Goal: Transaction & Acquisition: Purchase product/service

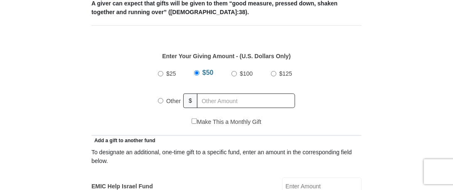
scroll to position [333, 0]
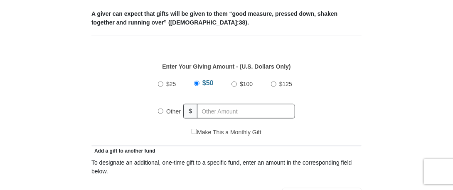
click at [160, 84] on input "$25" at bounding box center [160, 84] width 5 height 5
radio input "true"
click at [161, 110] on input "Other" at bounding box center [160, 111] width 5 height 5
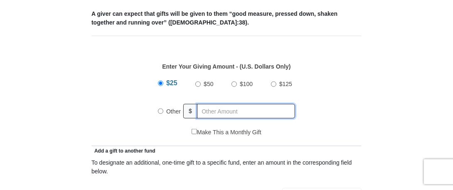
radio input "true"
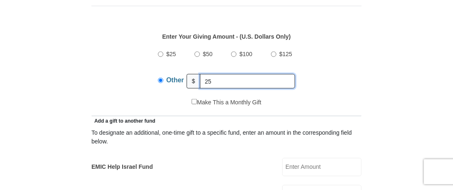
scroll to position [374, 0]
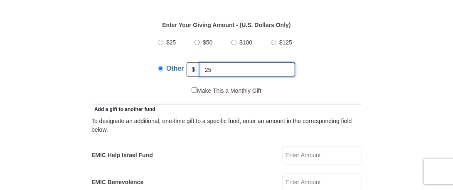
type input "25"
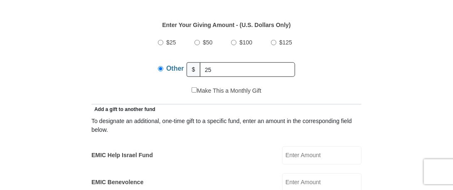
click at [353, 77] on div "$25 $50 $100 $125 Other $ 25" at bounding box center [227, 59] width 262 height 54
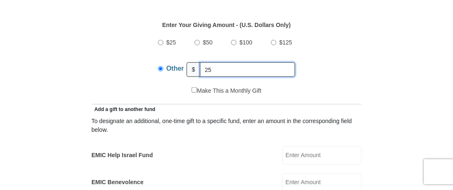
click at [223, 66] on input "25" at bounding box center [247, 69] width 95 height 15
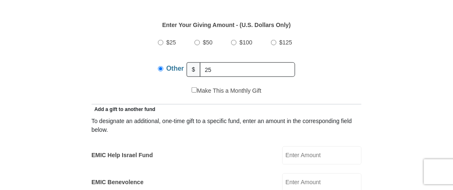
click at [161, 68] on input "Other" at bounding box center [160, 68] width 5 height 5
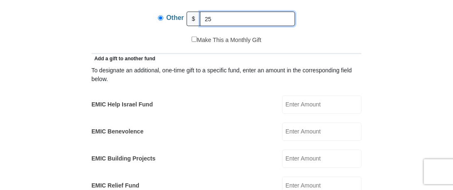
scroll to position [416, 0]
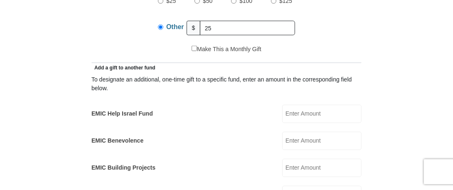
click at [314, 114] on input "EMIC Help Israel Fund" at bounding box center [321, 114] width 79 height 18
type input "25.00"
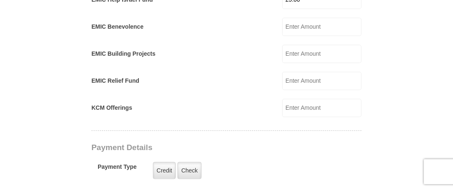
scroll to position [582, 0]
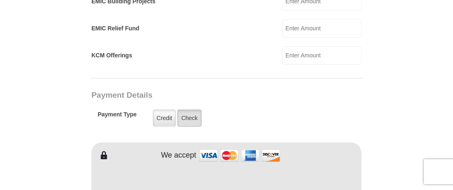
click at [191, 116] on label "Check" at bounding box center [190, 118] width 24 height 17
click at [0, 0] on input "Check" at bounding box center [0, 0] width 0 height 0
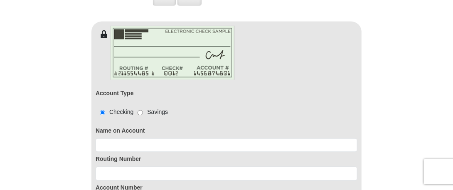
scroll to position [707, 0]
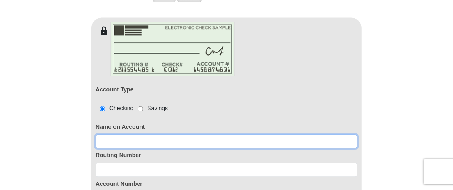
click at [139, 137] on input at bounding box center [227, 142] width 262 height 14
type input "[PERSON_NAME] [PERSON_NAME]"
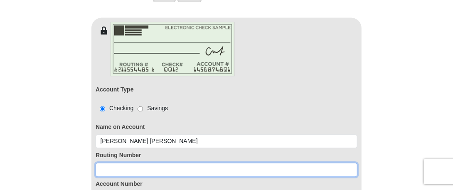
click at [124, 166] on input at bounding box center [227, 170] width 262 height 14
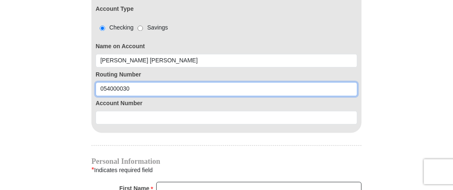
scroll to position [790, 0]
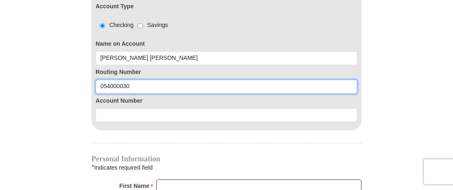
type input "054000030"
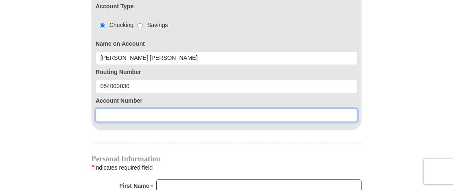
click at [122, 109] on input at bounding box center [227, 116] width 262 height 14
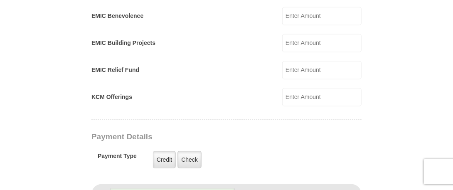
scroll to position [374, 0]
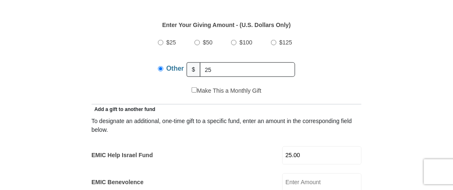
type input "5354551996"
click at [160, 41] on input "$25" at bounding box center [160, 42] width 5 height 5
radio input "true"
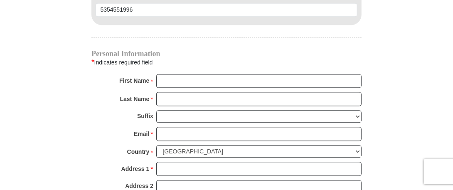
scroll to position [915, 0]
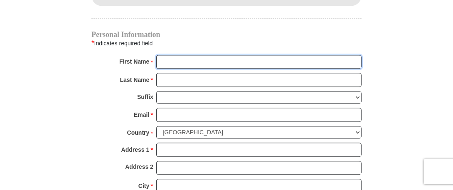
click at [205, 55] on input "First Name *" at bounding box center [258, 62] width 205 height 14
type input "[PERSON_NAME]"
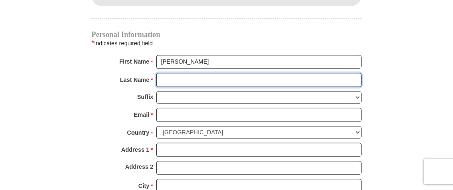
type input "[PERSON_NAME]"
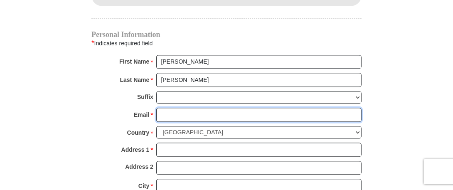
type input "[EMAIL_ADDRESS][DOMAIN_NAME]"
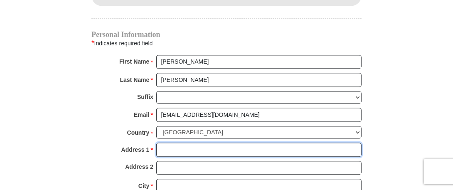
type input "[STREET_ADDRESS][PERSON_NAME]"
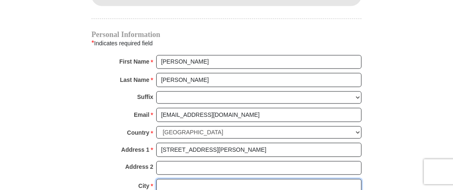
type input "Jarrettsville"
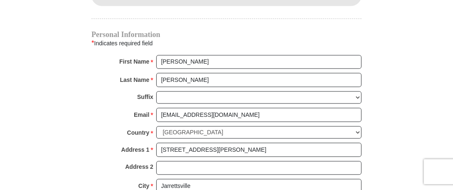
select select "MD"
type input "21084"
type input "2527251136"
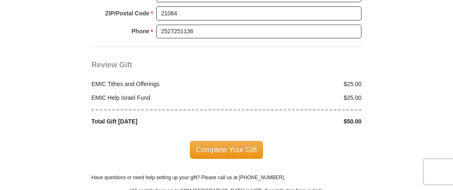
scroll to position [1123, 0]
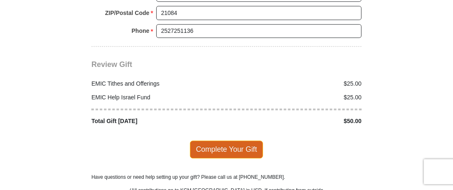
type input "[PERSON_NAME]"
click at [227, 141] on span "Complete Your Gift" at bounding box center [227, 149] width 74 height 17
